Goal: Information Seeking & Learning: Check status

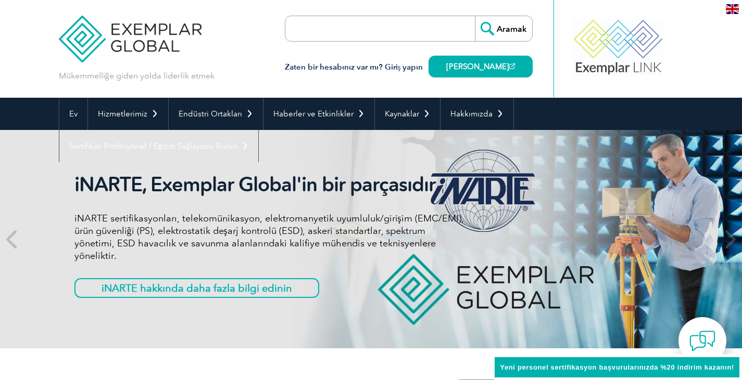
click at [374, 28] on input "search" at bounding box center [344, 28] width 109 height 25
click at [435, 32] on form "Aramak" at bounding box center [409, 29] width 248 height 26
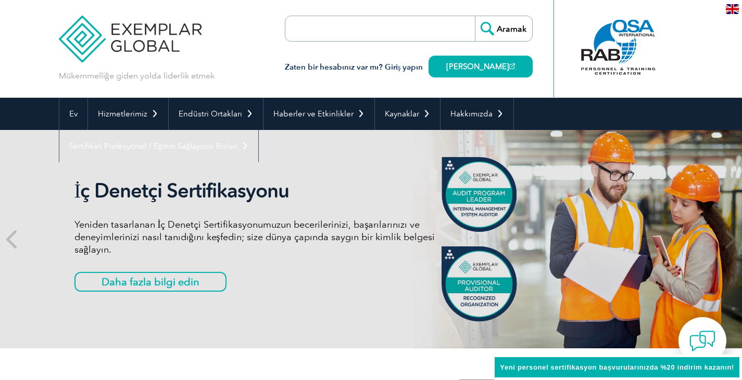
click at [411, 28] on form "Aramak" at bounding box center [409, 29] width 248 height 26
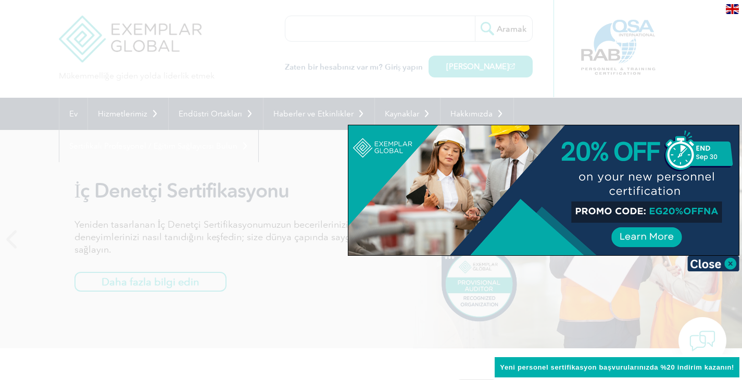
type input "kuaför"
click at [510, 27] on div at bounding box center [371, 190] width 742 height 380
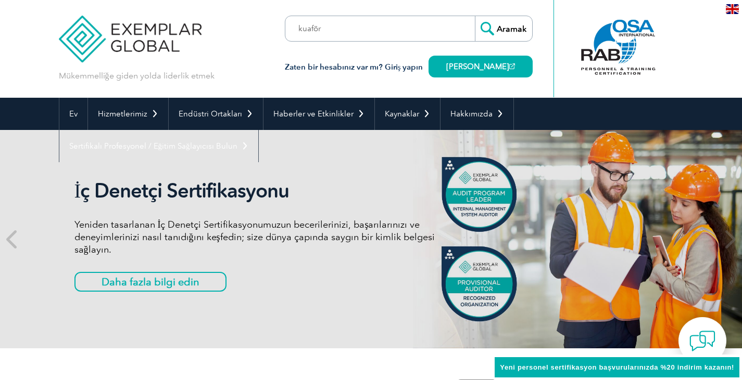
click at [510, 27] on input "Aramak" at bounding box center [503, 28] width 57 height 25
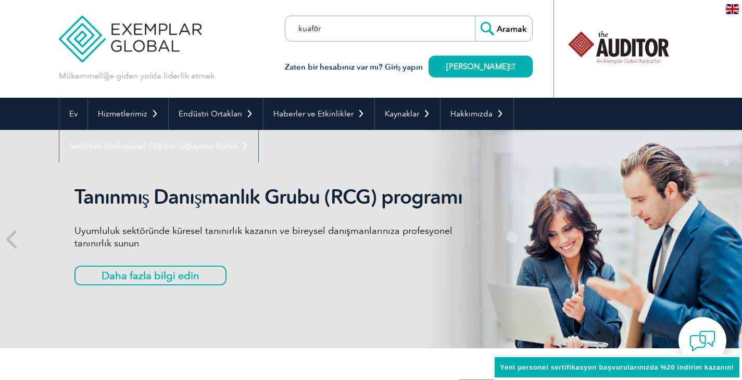
click at [357, 29] on input "kuaför" at bounding box center [344, 28] width 109 height 25
drag, startPoint x: 357, startPoint y: 29, endPoint x: 235, endPoint y: 29, distance: 121.8
click at [235, 29] on div "Mükemmelliğe giden yolda liderlik etmek Aramak" at bounding box center [371, 49] width 625 height 98
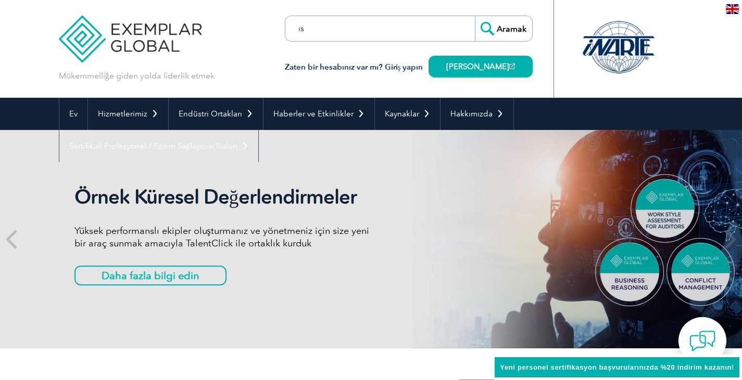
type input "ı"
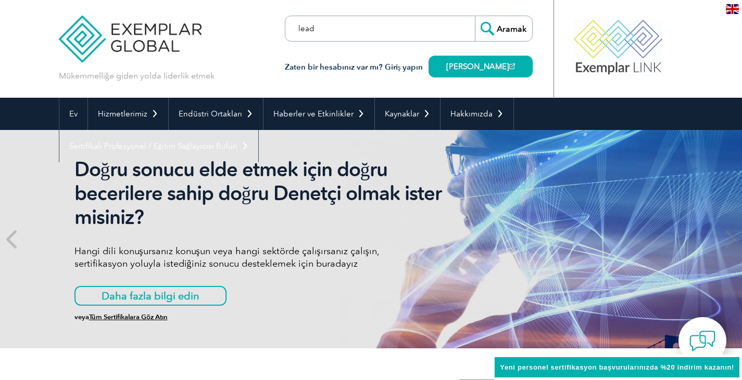
type input "lead"
click at [475, 16] on input "Aramak" at bounding box center [503, 28] width 57 height 25
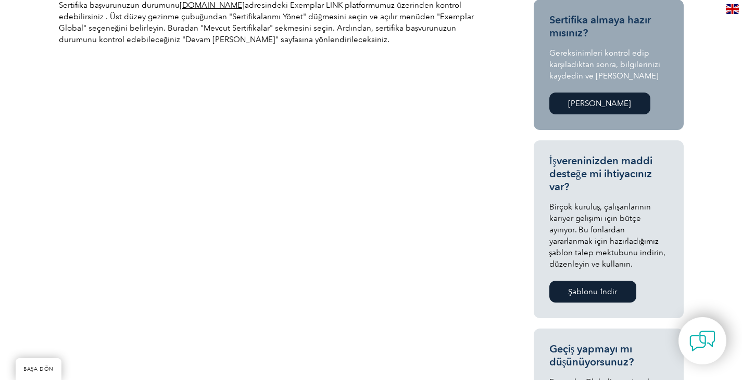
scroll to position [343, 0]
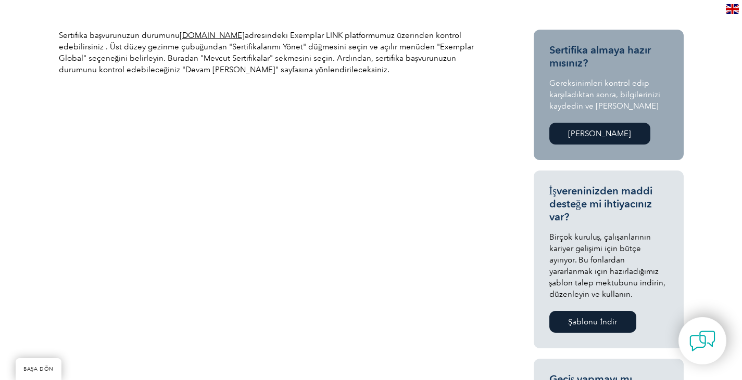
click at [594, 135] on font "Örnek BAĞLANTI" at bounding box center [599, 133] width 63 height 9
